Goal: Task Accomplishment & Management: Manage account settings

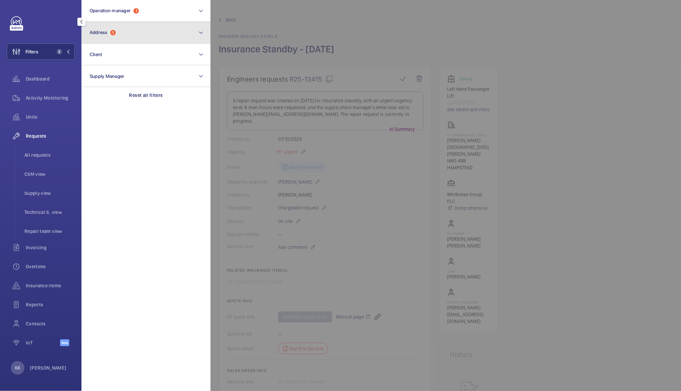
click at [147, 29] on button "Address 1" at bounding box center [146, 33] width 129 height 22
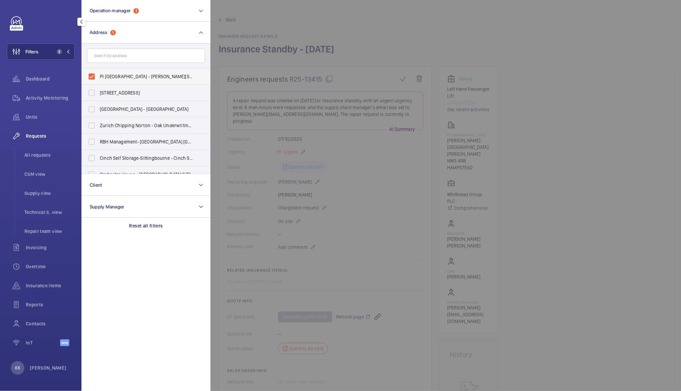
click at [102, 74] on span "PI [GEOGRAPHIC_DATA] - [PERSON_NAME][STREET_ADDRESS][PERSON_NAME]" at bounding box center [146, 76] width 93 height 7
click at [98, 74] on input "PI [GEOGRAPHIC_DATA] - [PERSON_NAME][STREET_ADDRESS][PERSON_NAME]" at bounding box center [92, 77] width 14 height 14
checkbox input "false"
click at [124, 61] on input "text" at bounding box center [146, 56] width 118 height 14
paste input "Ibis Budget Barking"
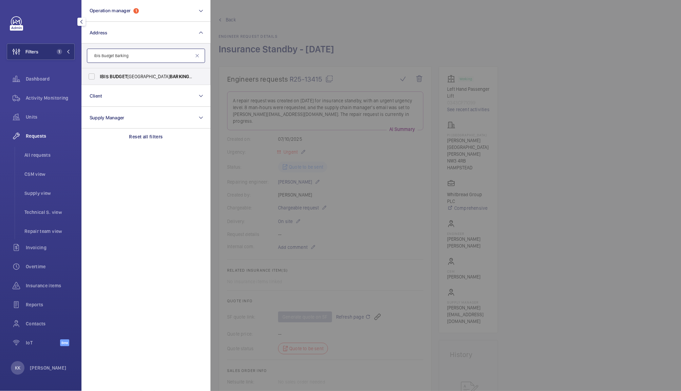
type input "Ibis Budget Barking"
click at [141, 87] on button "Client" at bounding box center [146, 96] width 129 height 22
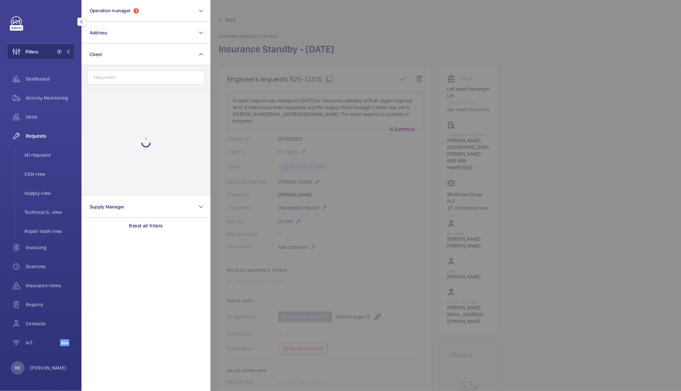
click at [140, 82] on input "text" at bounding box center [146, 77] width 118 height 14
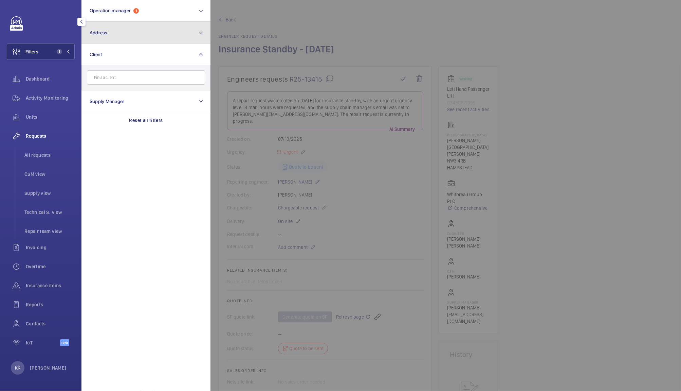
click at [110, 40] on button "Address" at bounding box center [146, 33] width 129 height 22
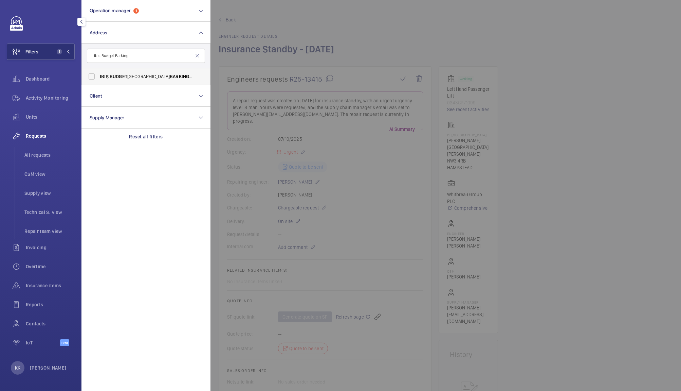
type input "Ibis Budget Barking"
click at [170, 74] on span "BARKING" at bounding box center [181, 76] width 22 height 5
click at [98, 73] on input "IBIS BUDGET LONDON BARKING - H3188, IBIS [STREET_ADDRESS]" at bounding box center [92, 77] width 14 height 14
checkbox input "true"
click at [372, 32] on div at bounding box center [551, 195] width 681 height 391
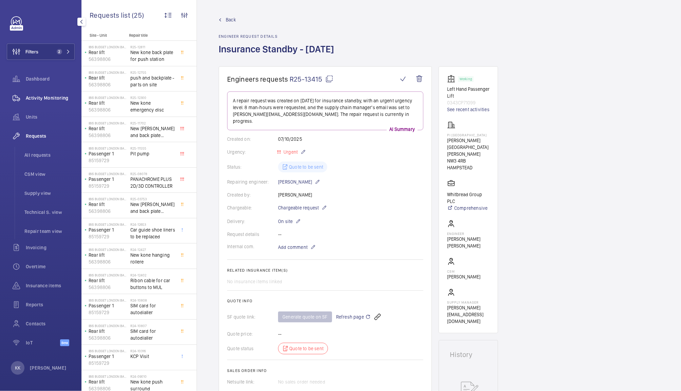
click at [47, 94] on span "Activity Monitoring" at bounding box center [50, 97] width 49 height 7
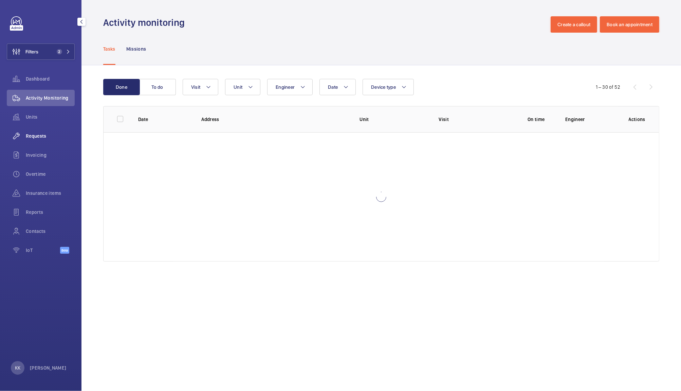
click at [36, 136] on span "Requests" at bounding box center [50, 135] width 49 height 7
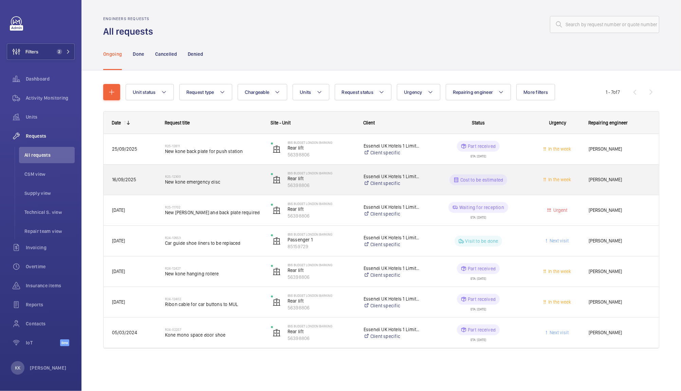
click at [196, 184] on span "New kone emergency disc" at bounding box center [213, 181] width 97 height 7
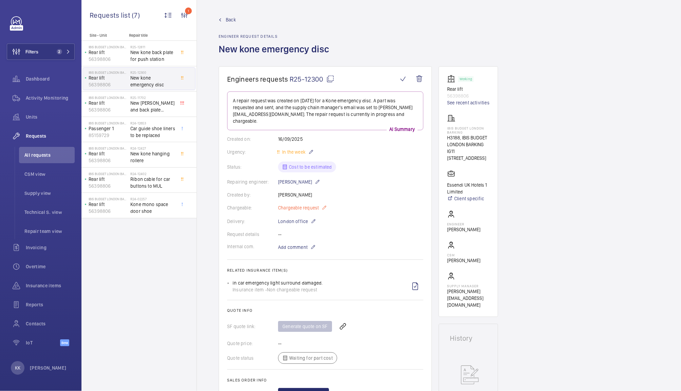
click at [305, 204] on span "Chargeable request" at bounding box center [298, 207] width 41 height 7
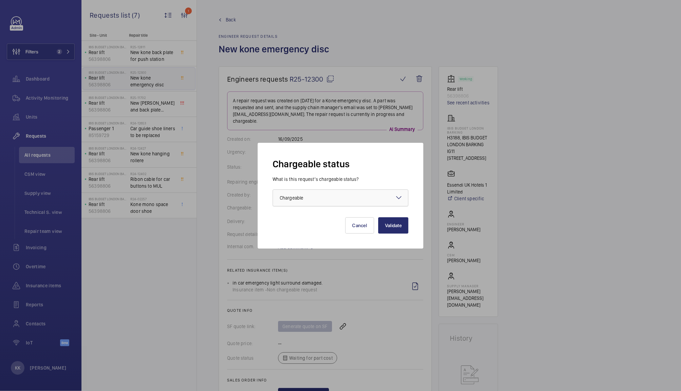
click at [324, 198] on div at bounding box center [340, 198] width 135 height 16
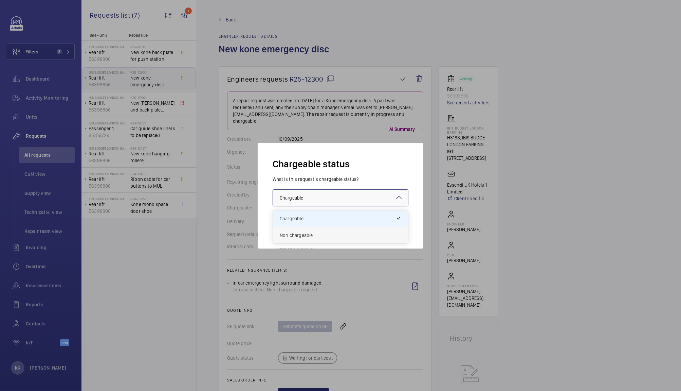
click at [300, 232] on span "Non chargeable" at bounding box center [341, 235] width 122 height 7
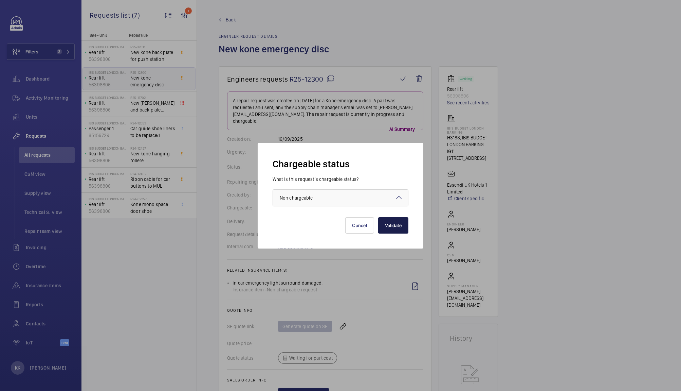
click at [393, 229] on button "Validate" at bounding box center [393, 225] width 30 height 16
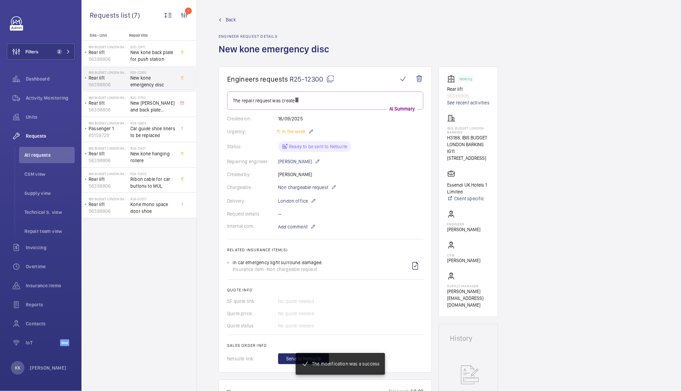
click at [314, 83] on span "R25-12300" at bounding box center [312, 79] width 45 height 8
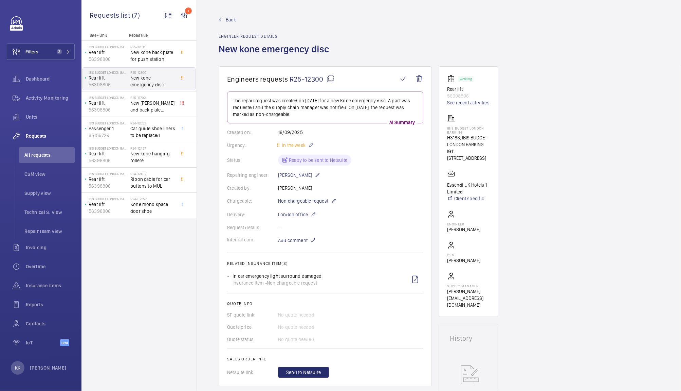
click at [234, 20] on span "Back" at bounding box center [231, 19] width 10 height 7
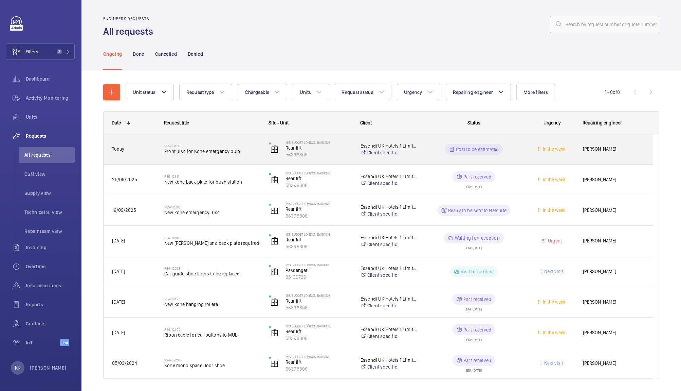
click at [184, 154] on span "Front disc for Kone emergency bulb" at bounding box center [212, 151] width 96 height 7
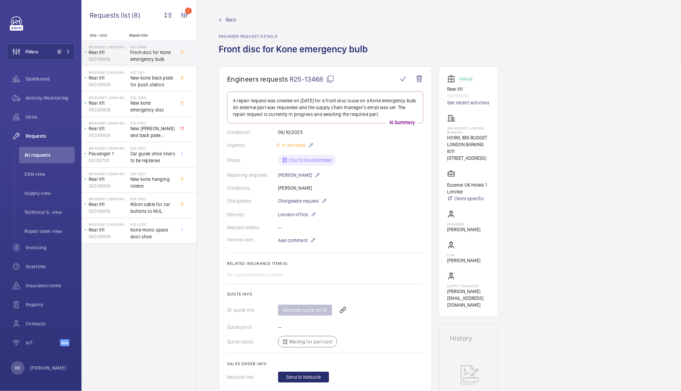
click at [317, 80] on span "R25-13468" at bounding box center [312, 79] width 45 height 8
click at [309, 197] on span "Chargeable request" at bounding box center [298, 200] width 41 height 7
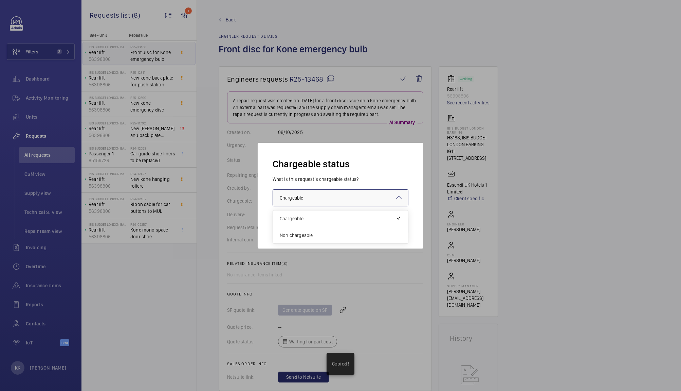
click at [324, 201] on div at bounding box center [340, 198] width 135 height 16
click at [297, 238] on span "Non chargeable" at bounding box center [341, 235] width 122 height 7
click at [387, 224] on button "Validate" at bounding box center [393, 225] width 30 height 16
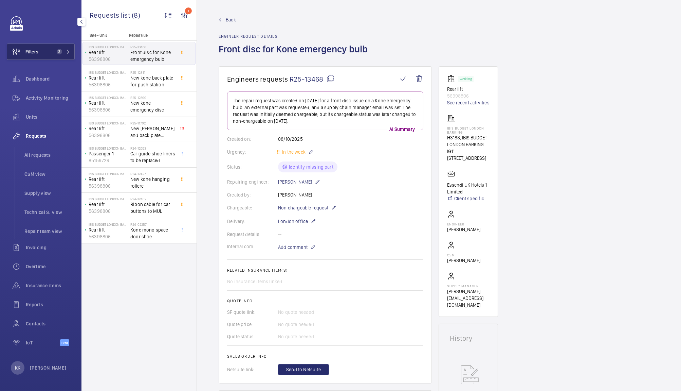
click at [48, 53] on button "Filters 2" at bounding box center [41, 51] width 68 height 16
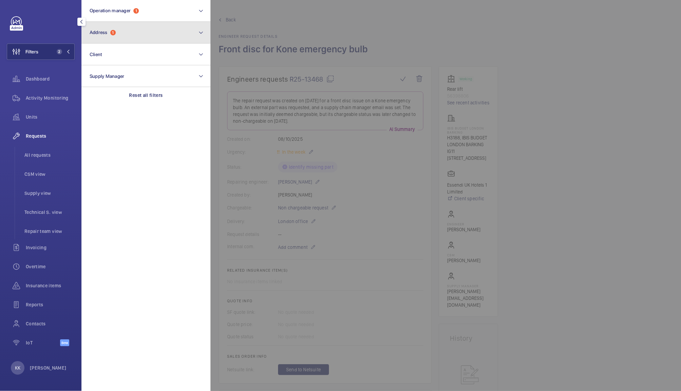
click at [152, 35] on button "Address 1" at bounding box center [146, 33] width 129 height 22
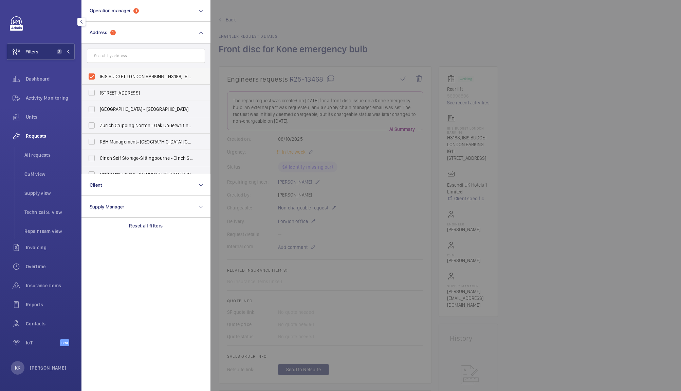
click at [109, 82] on label "IBIS BUDGET LONDON BARKING - H3188, IBIS [STREET_ADDRESS]" at bounding box center [141, 76] width 118 height 16
click at [98, 82] on input "IBIS BUDGET LONDON BARKING - H3188, IBIS [STREET_ADDRESS]" at bounding box center [92, 77] width 14 height 14
checkbox input "false"
click at [110, 62] on input "text" at bounding box center [146, 56] width 118 height 14
paste input "Heathrow"
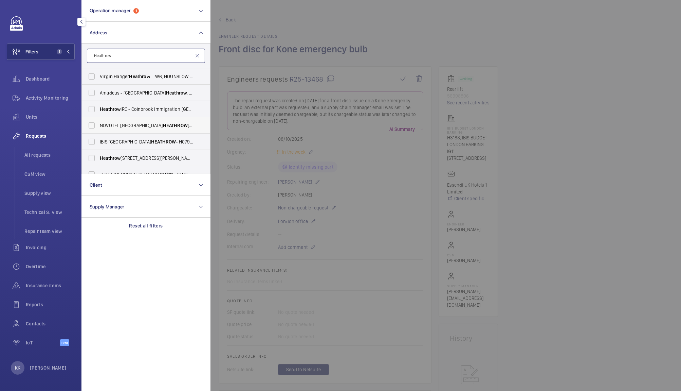
type input "Heathrow"
click at [129, 130] on label "NOVOTEL LONDON [STREET_ADDRESS]" at bounding box center [141, 125] width 118 height 16
click at [98, 130] on input "NOVOTEL LONDON [STREET_ADDRESS]" at bounding box center [92, 126] width 14 height 14
checkbox input "true"
click at [323, 33] on div at bounding box center [551, 195] width 681 height 391
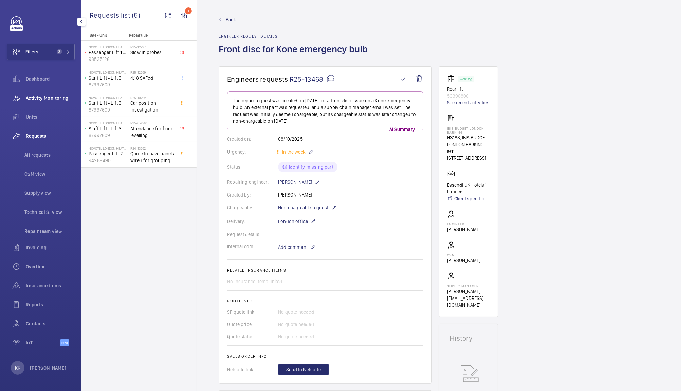
click at [60, 100] on span "Activity Monitoring" at bounding box center [50, 97] width 49 height 7
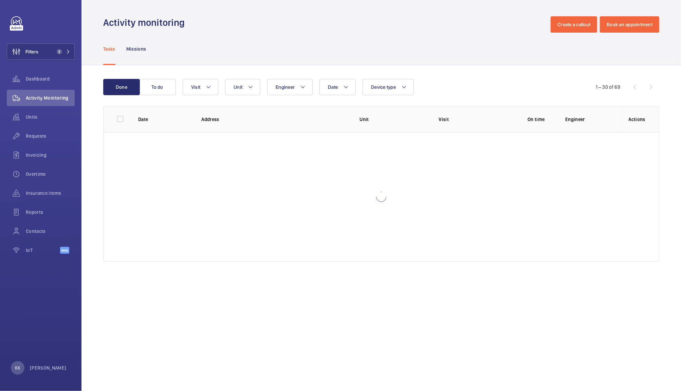
click at [282, 46] on div "Tasks Missions" at bounding box center [381, 49] width 556 height 32
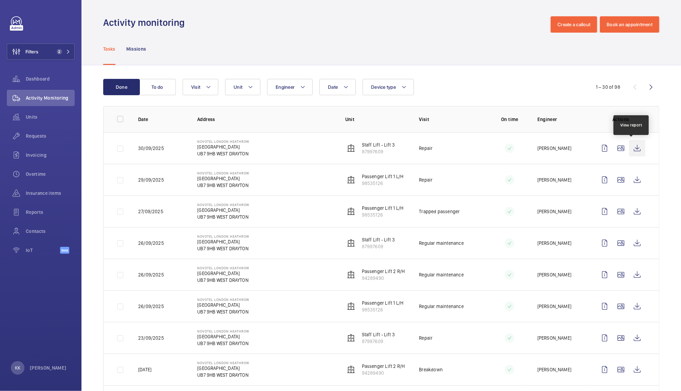
click at [629, 149] on wm-front-icon-button at bounding box center [637, 148] width 16 height 16
click at [634, 176] on wm-front-icon-button at bounding box center [637, 180] width 16 height 16
click at [636, 149] on wm-front-icon-button at bounding box center [637, 148] width 16 height 16
click at [38, 51] on span "Filters" at bounding box center [31, 51] width 13 height 7
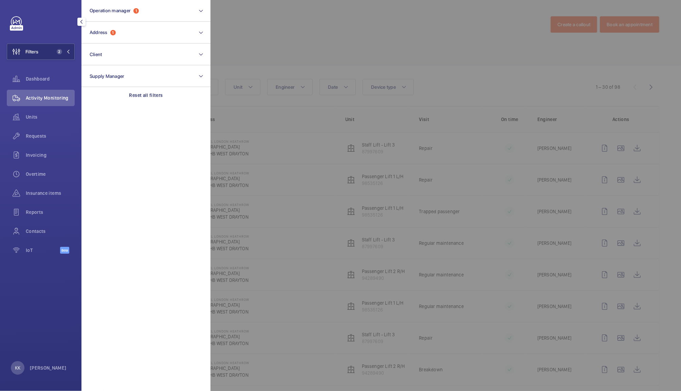
click at [277, 60] on div at bounding box center [551, 195] width 681 height 391
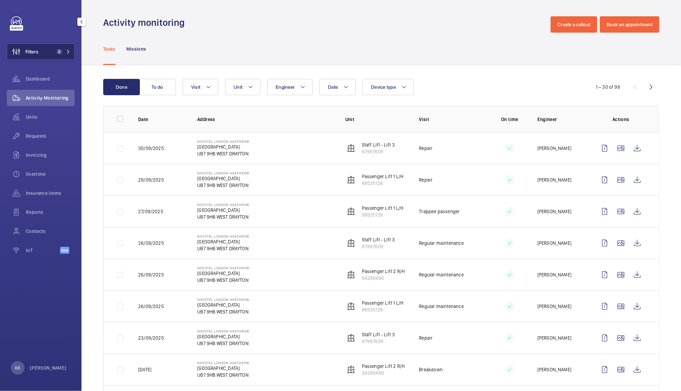
click at [65, 50] on span "2" at bounding box center [62, 51] width 16 height 5
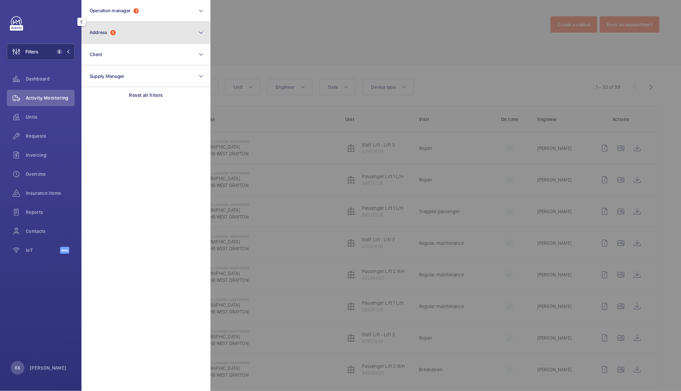
click at [186, 26] on button "Address 1" at bounding box center [146, 33] width 129 height 22
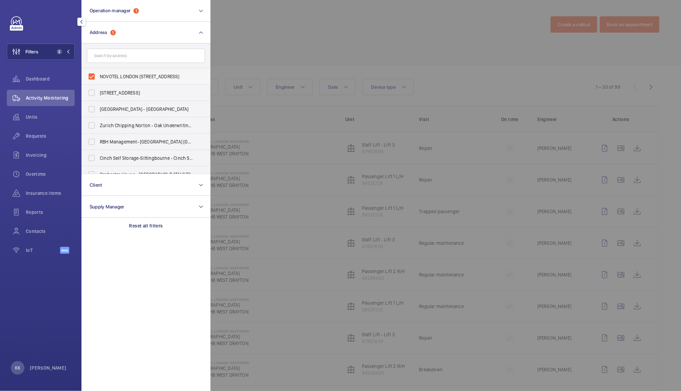
click at [120, 76] on span "NOVOTEL LONDON [STREET_ADDRESS]" at bounding box center [146, 76] width 93 height 7
click at [98, 76] on input "NOVOTEL LONDON [STREET_ADDRESS]" at bounding box center [92, 77] width 14 height 14
checkbox input "false"
click at [310, 33] on div at bounding box center [551, 195] width 681 height 391
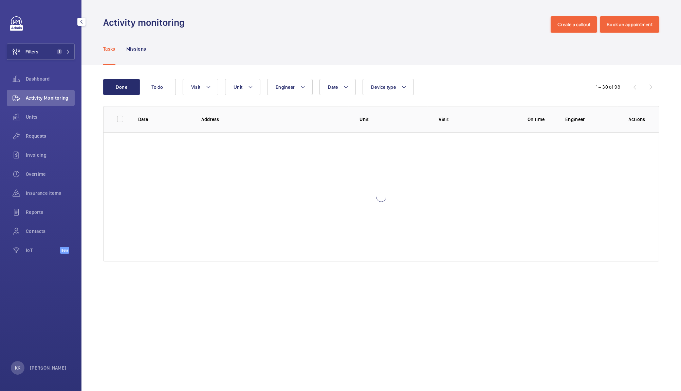
click at [40, 107] on div "Activity Monitoring" at bounding box center [41, 99] width 68 height 19
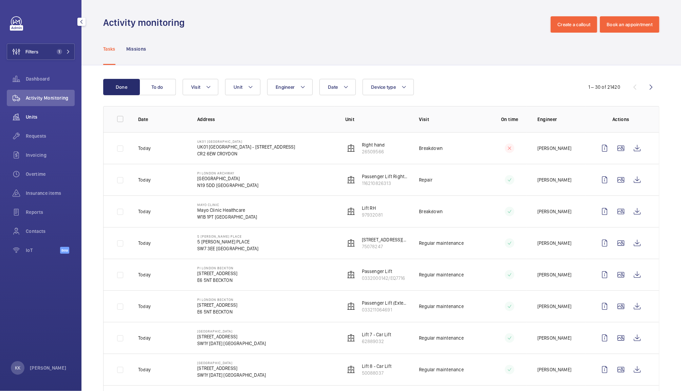
click at [42, 110] on div "Units" at bounding box center [41, 117] width 68 height 16
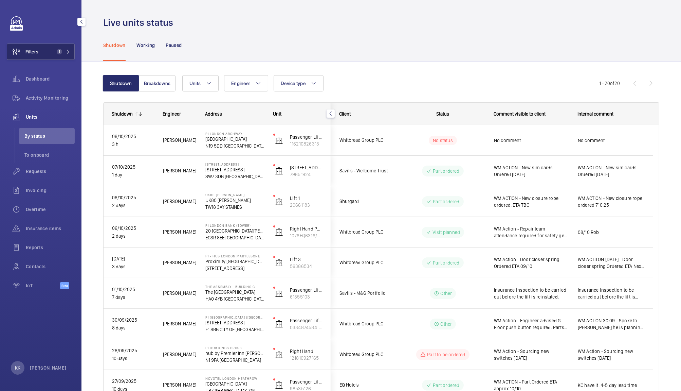
click at [57, 55] on button "Filters 1" at bounding box center [41, 51] width 68 height 16
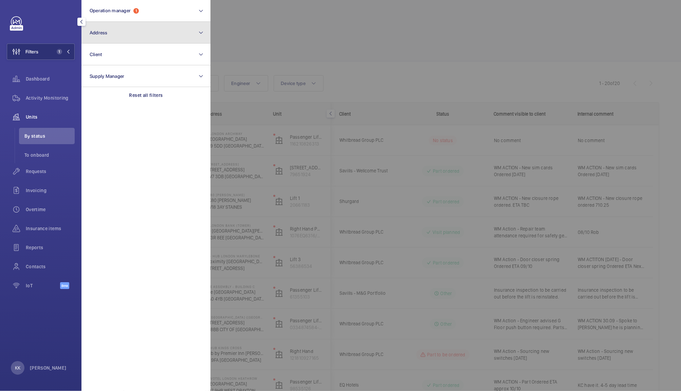
click at [139, 32] on button "Address" at bounding box center [146, 33] width 129 height 22
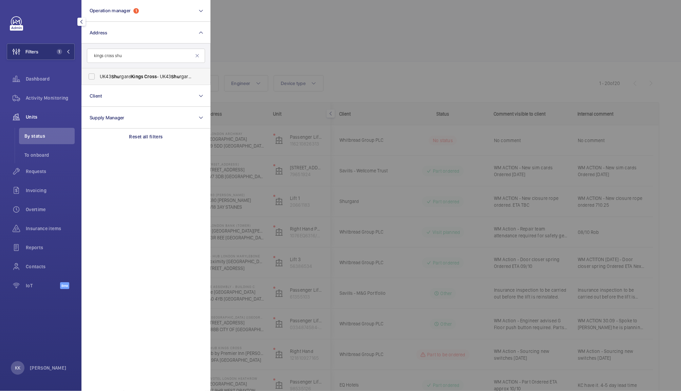
type input "kings cross shu"
click at [139, 75] on span "Kings" at bounding box center [137, 76] width 12 height 5
click at [98, 75] on input "UK43 Shu rgard Kings Cross - UK43 Shu rgard [STREET_ADDRESS][PERSON_NAME]" at bounding box center [92, 77] width 14 height 14
checkbox input "true"
click at [302, 45] on div at bounding box center [551, 195] width 681 height 391
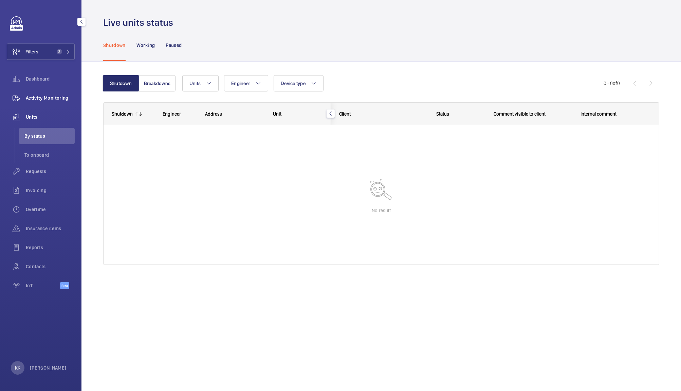
click at [67, 98] on span "Activity Monitoring" at bounding box center [50, 97] width 49 height 7
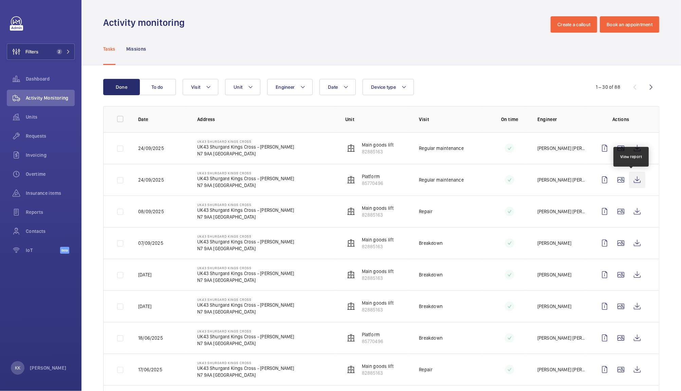
click at [633, 181] on wm-front-icon-button at bounding box center [637, 180] width 16 height 16
click at [629, 150] on wm-front-icon-button at bounding box center [637, 148] width 16 height 16
click at [47, 46] on button "Filters 2" at bounding box center [41, 51] width 68 height 16
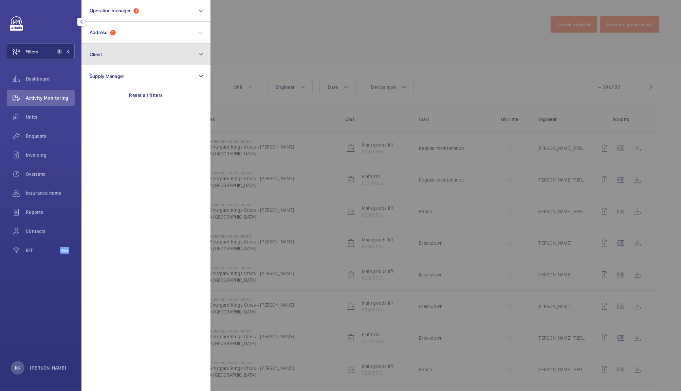
click at [100, 44] on button "Client" at bounding box center [146, 54] width 129 height 22
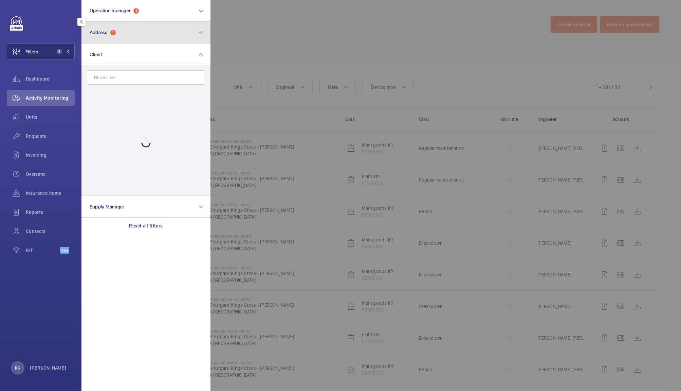
click at [100, 26] on button "Address 1" at bounding box center [146, 33] width 129 height 22
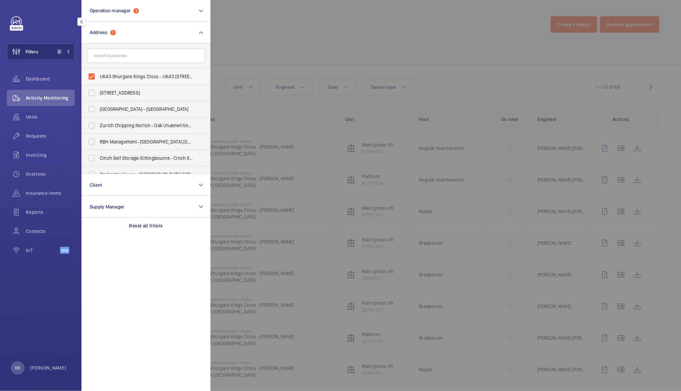
click at [150, 78] on span "UK43 Shurgard Kings Cross - UK43 [STREET_ADDRESS][PERSON_NAME]" at bounding box center [146, 76] width 93 height 7
click at [98, 78] on input "UK43 Shurgard Kings Cross - UK43 [STREET_ADDRESS][PERSON_NAME]" at bounding box center [92, 77] width 14 height 14
checkbox input "false"
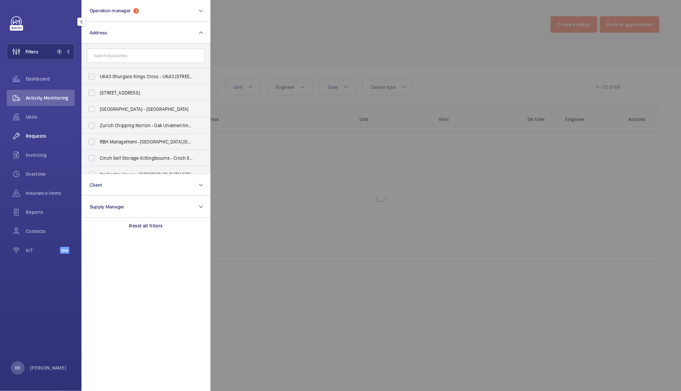
click at [37, 136] on span "Requests" at bounding box center [50, 135] width 49 height 7
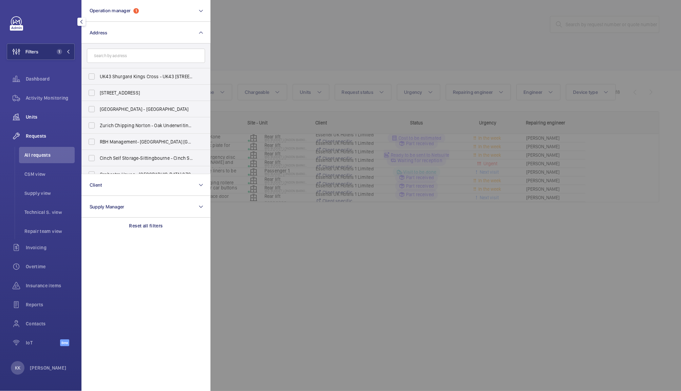
click at [33, 121] on div "Units" at bounding box center [41, 117] width 68 height 16
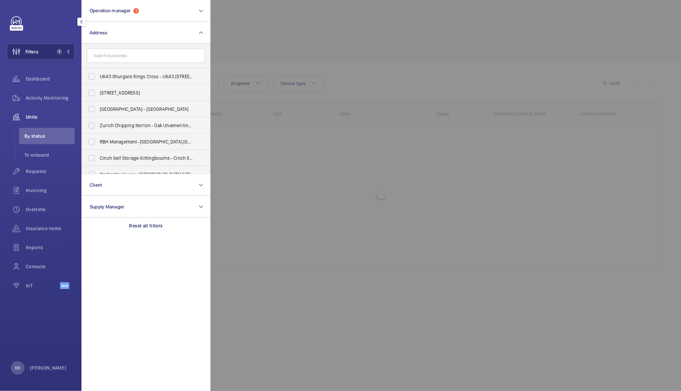
click at [320, 46] on div at bounding box center [551, 195] width 681 height 391
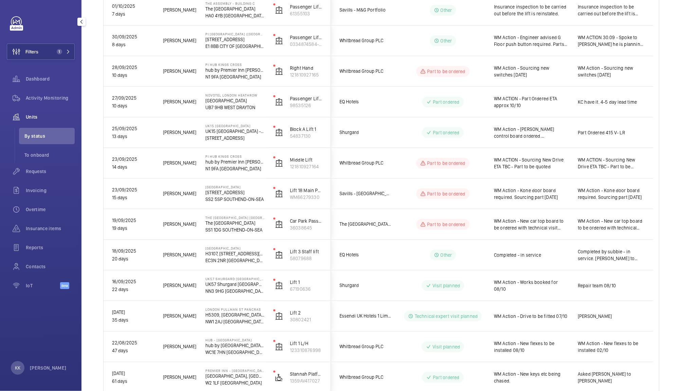
scroll to position [378, 0]
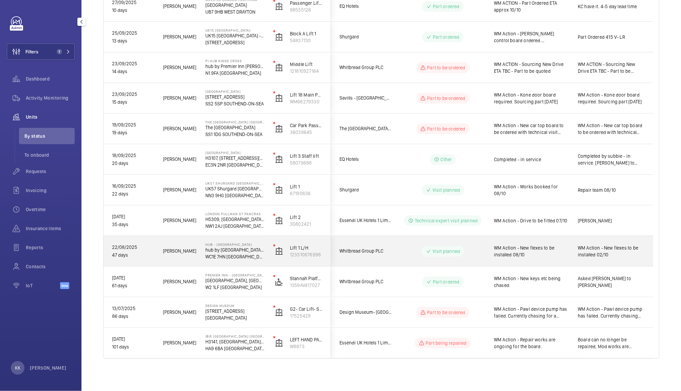
click at [523, 246] on span "WM Action - New flexes to be installed 08/10" at bounding box center [531, 251] width 75 height 14
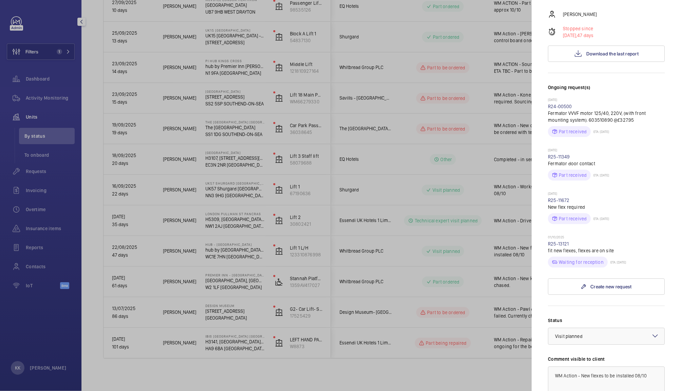
scroll to position [223, 0]
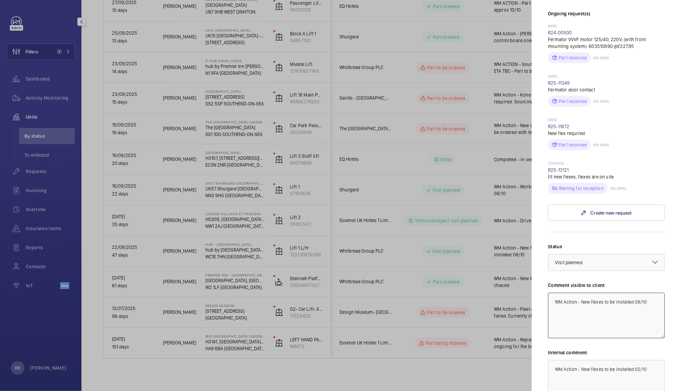
click at [639, 292] on textarea "WM Action - New flexes to be installed 08/10" at bounding box center [606, 315] width 117 height 46
type textarea "WM Action - New flexes to be installed 09/10"
drag, startPoint x: 672, startPoint y: 266, endPoint x: 681, endPoint y: 308, distance: 43.0
click at [681, 308] on mat-sidenav "Stopped unit Hub - [GEOGRAPHIC_DATA] hub by [GEOGRAPHIC_DATA] [GEOGRAPHIC_DATA]…" at bounding box center [606, 195] width 149 height 391
drag, startPoint x: 653, startPoint y: 351, endPoint x: 485, endPoint y: 343, distance: 168.7
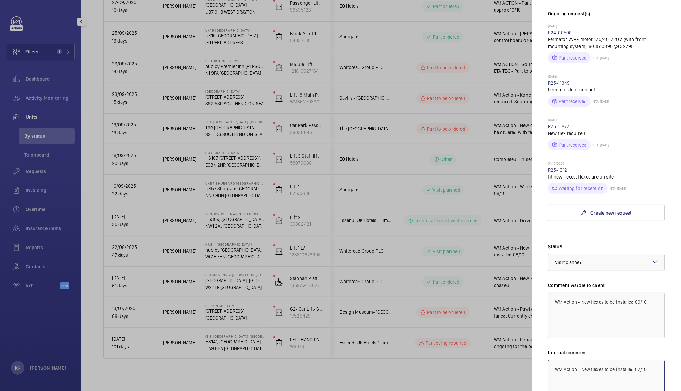
click at [485, 343] on mat-sidenav-container "Filters 1 Dashboard Activity Monitoring Units By status To onboard Requests Inv…" at bounding box center [340, 195] width 681 height 391
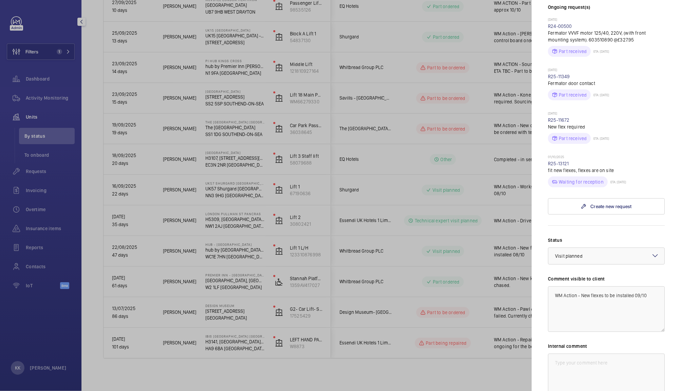
scroll to position [290, 0]
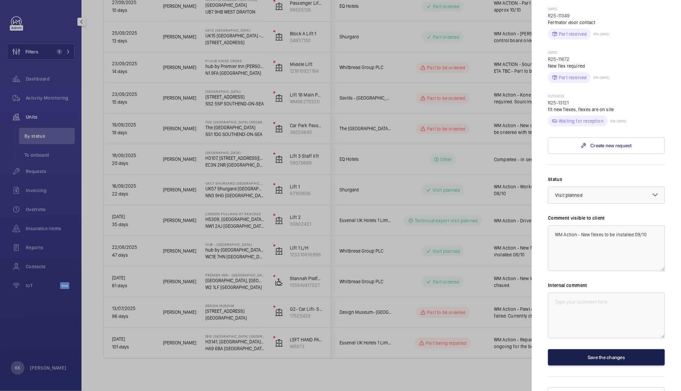
click at [592, 349] on button "Save the changes" at bounding box center [606, 357] width 117 height 16
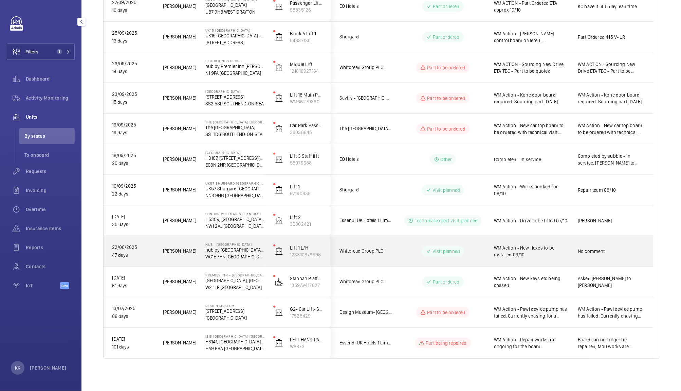
click at [533, 254] on span "WM Action - New flexes to be installed 09/10" at bounding box center [531, 251] width 75 height 14
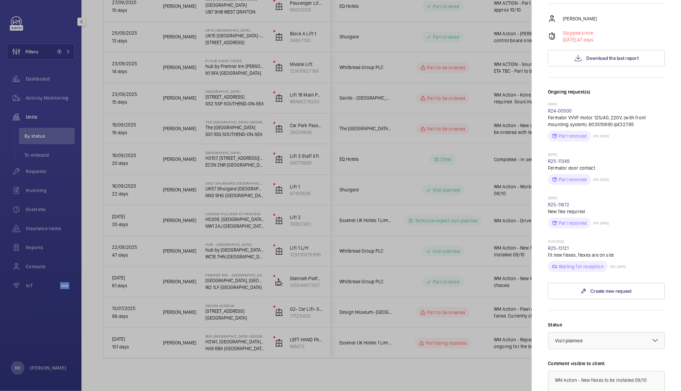
scroll to position [154, 0]
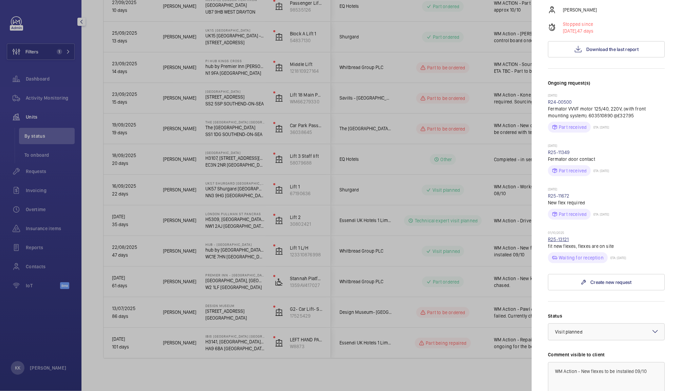
click at [559, 236] on link "R25-13121" at bounding box center [558, 238] width 21 height 5
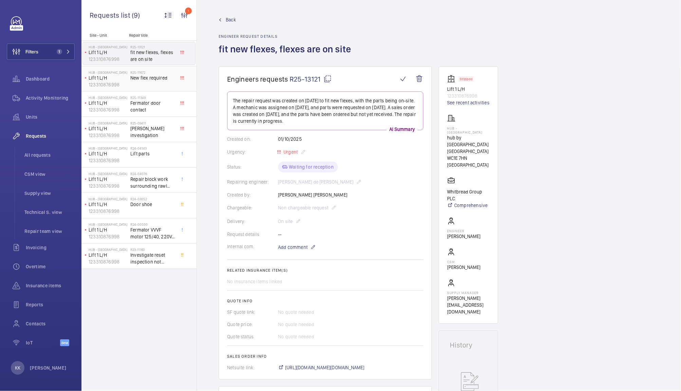
click at [143, 77] on span "New flex required" at bounding box center [152, 77] width 45 height 7
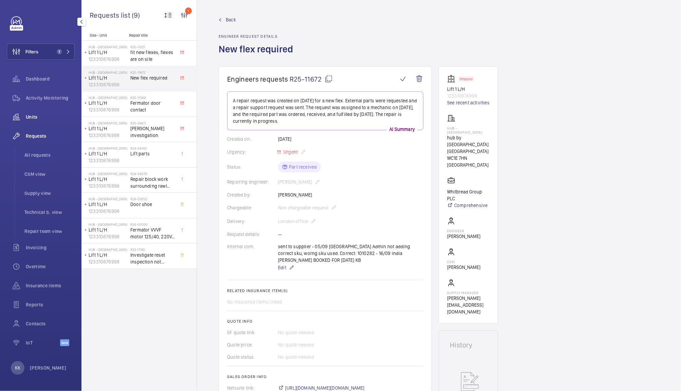
click at [56, 113] on span "Units" at bounding box center [50, 116] width 49 height 7
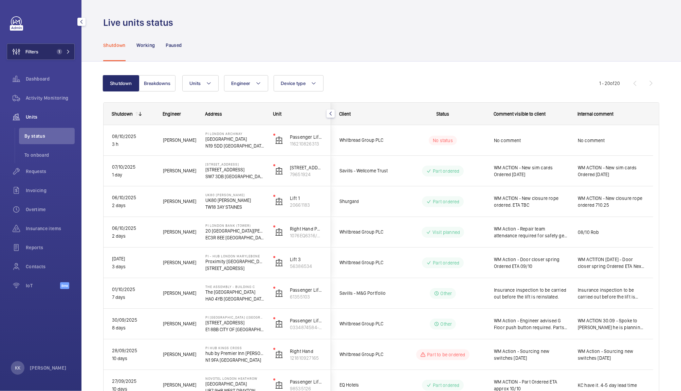
click at [52, 48] on button "Filters 1" at bounding box center [41, 51] width 68 height 16
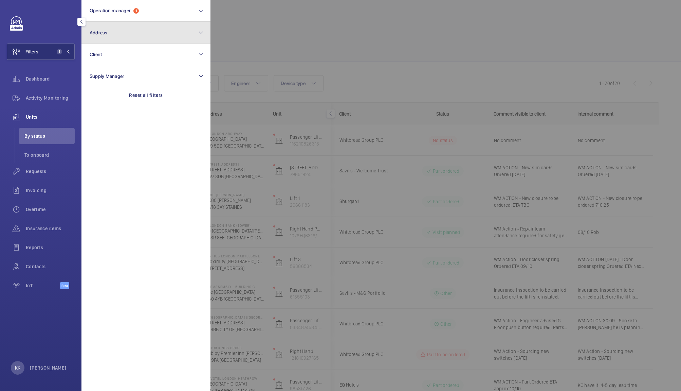
click at [145, 29] on button "Address" at bounding box center [146, 33] width 129 height 22
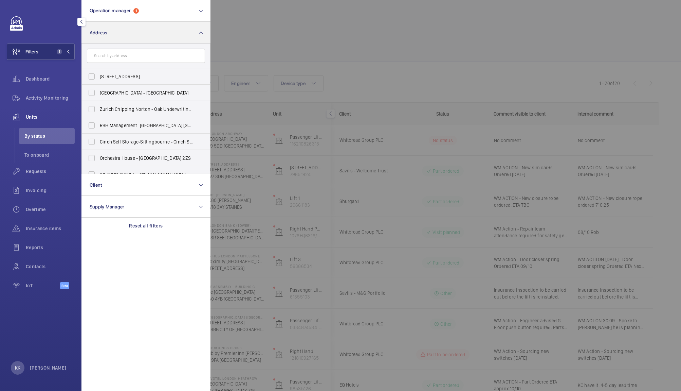
type input "c"
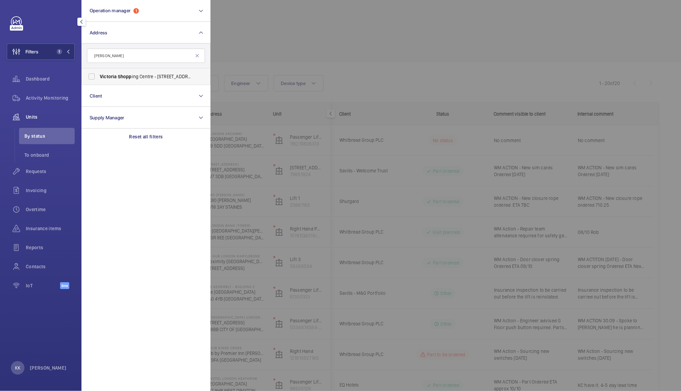
type input "[PERSON_NAME]"
click at [137, 76] on span "[PERSON_NAME] ing Centre - [STREET_ADDRESS]" at bounding box center [146, 76] width 93 height 7
click at [98, 76] on input "[PERSON_NAME] ing Centre - [STREET_ADDRESS]" at bounding box center [92, 77] width 14 height 14
checkbox input "true"
click at [332, 46] on div at bounding box center [551, 195] width 681 height 391
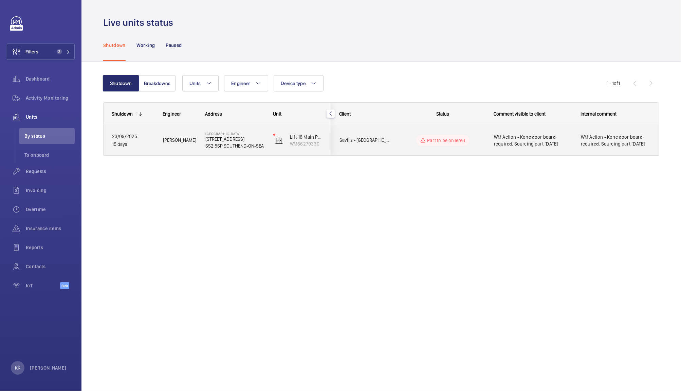
click at [559, 140] on span "WM Action - Kone door board required. Sourcing part [DATE]" at bounding box center [533, 140] width 78 height 14
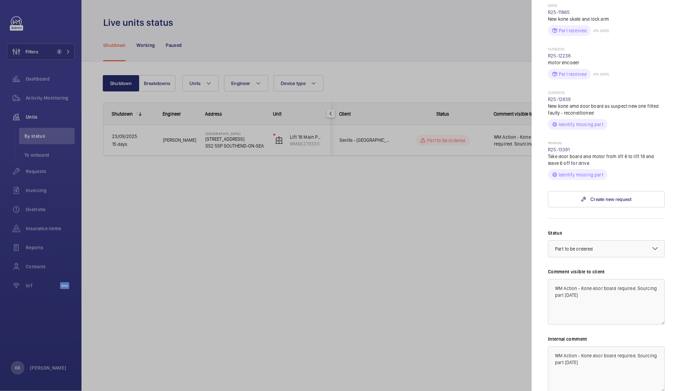
scroll to position [326, 0]
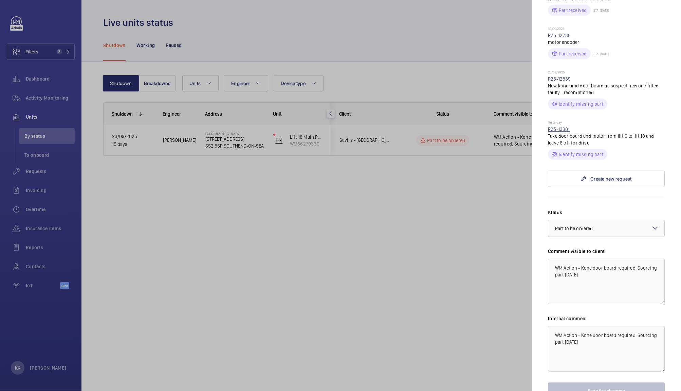
click at [560, 132] on link "R25-13381" at bounding box center [559, 128] width 22 height 5
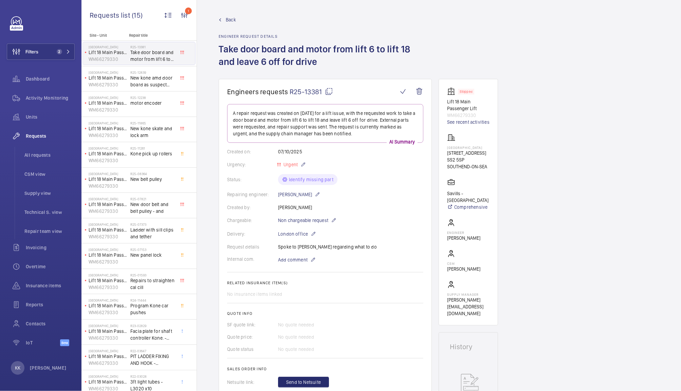
click at [302, 89] on span "R25-13381" at bounding box center [311, 91] width 43 height 8
click at [146, 75] on span "New kone amd door board as suspect new one fitted faulty - reconditioned" at bounding box center [152, 81] width 45 height 14
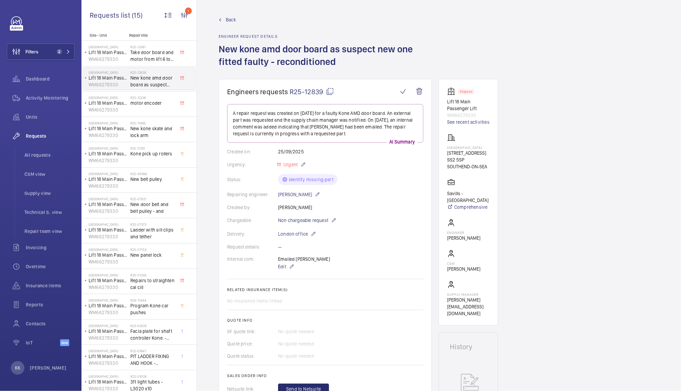
click at [304, 91] on span "R25-12839" at bounding box center [312, 91] width 44 height 8
type textarea "R25-12839"
click at [160, 54] on span "Take door board and motor from lift 6 to lift 18 and leave 6 off for drive" at bounding box center [152, 56] width 45 height 14
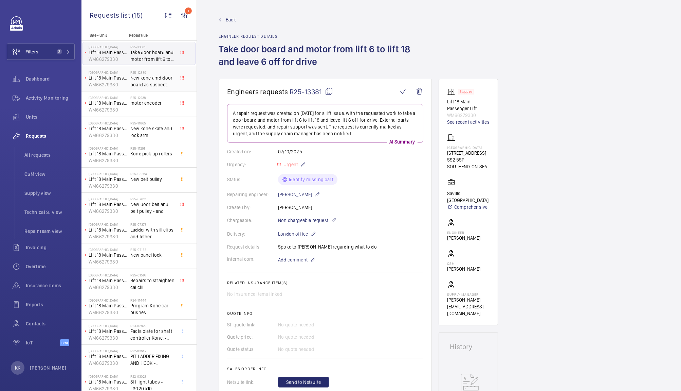
click at [155, 72] on h2 "R25-12839" at bounding box center [152, 72] width 45 height 4
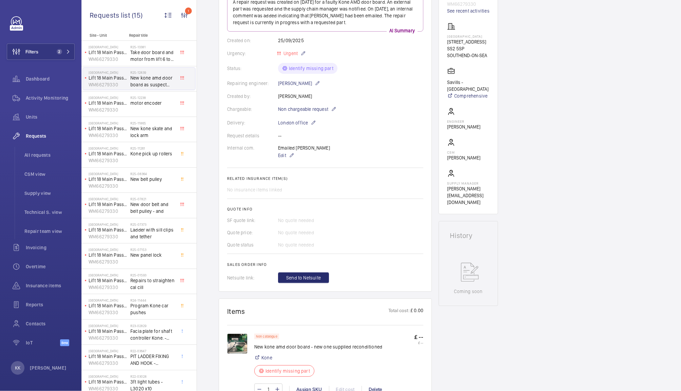
scroll to position [75, 0]
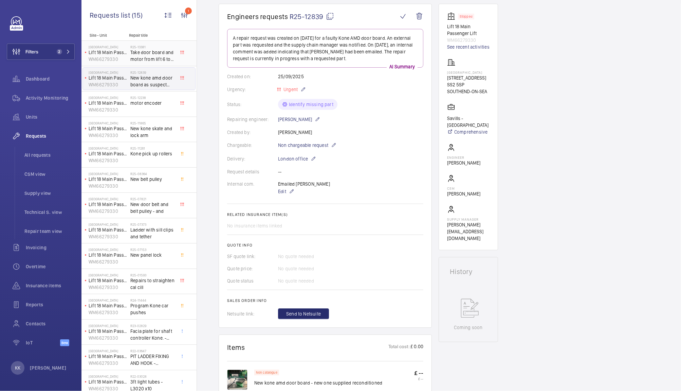
click at [127, 49] on p "Lift 18 Main Passenger Lift" at bounding box center [108, 52] width 39 height 7
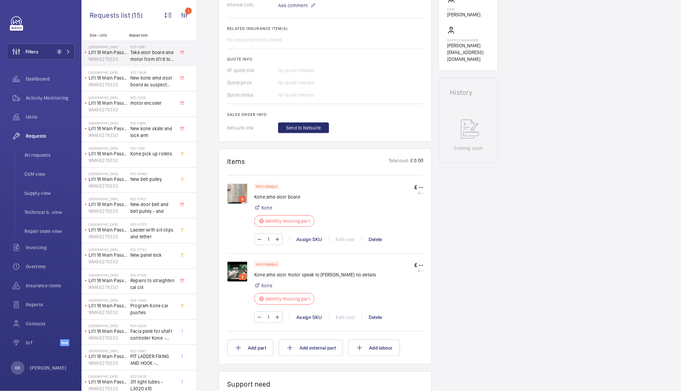
scroll to position [253, 0]
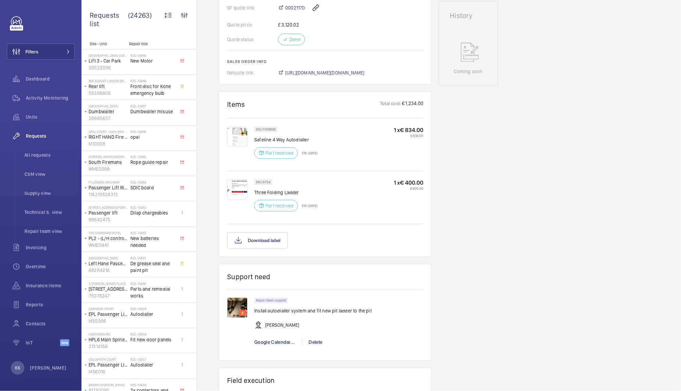
scroll to position [435, 0]
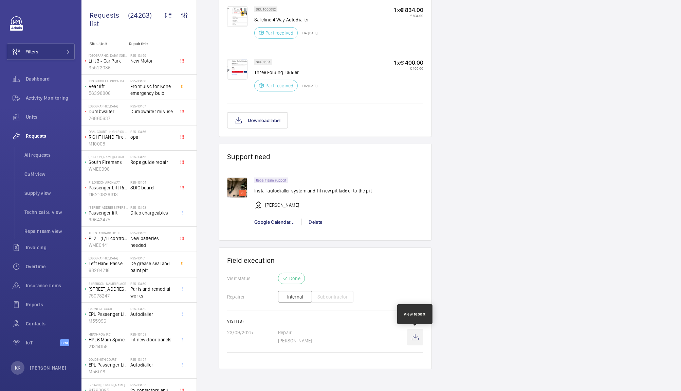
click at [418, 336] on wm-front-icon-button at bounding box center [415, 337] width 16 height 16
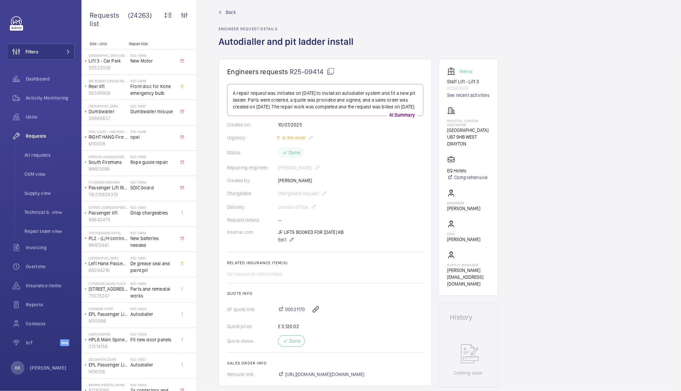
scroll to position [0, 0]
